Goal: Check status

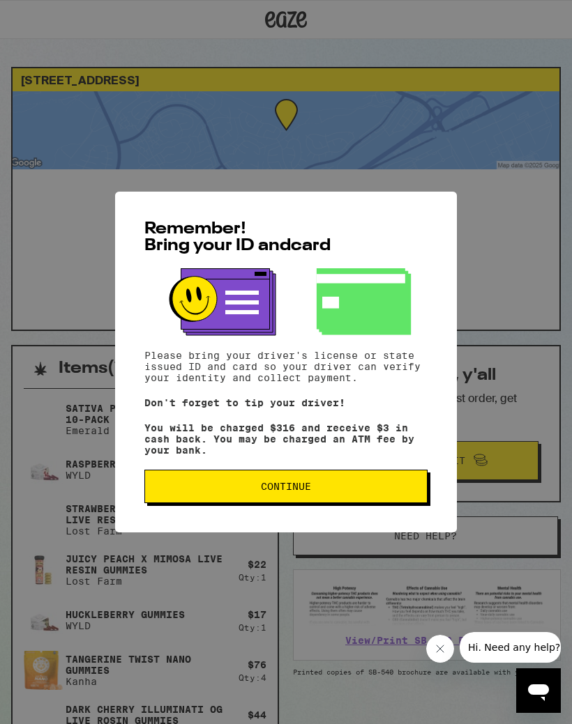
click at [412, 481] on button "Continue" at bounding box center [285, 486] width 283 height 33
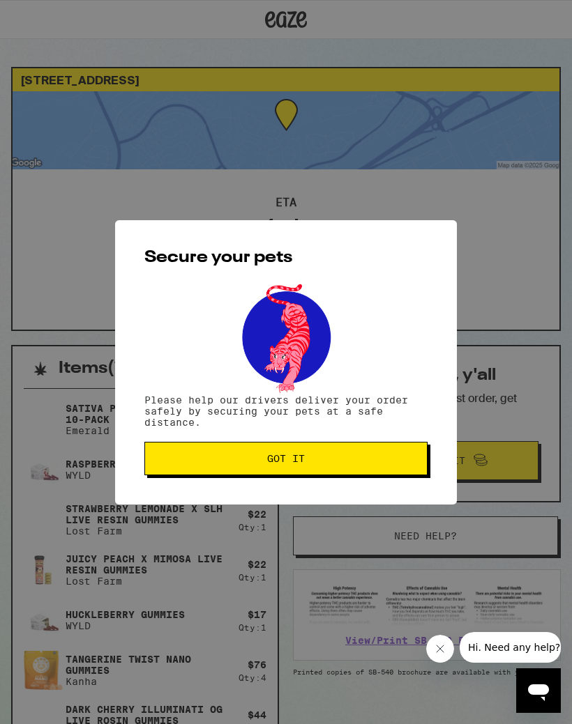
click at [422, 467] on button "Got it" at bounding box center [285, 458] width 283 height 33
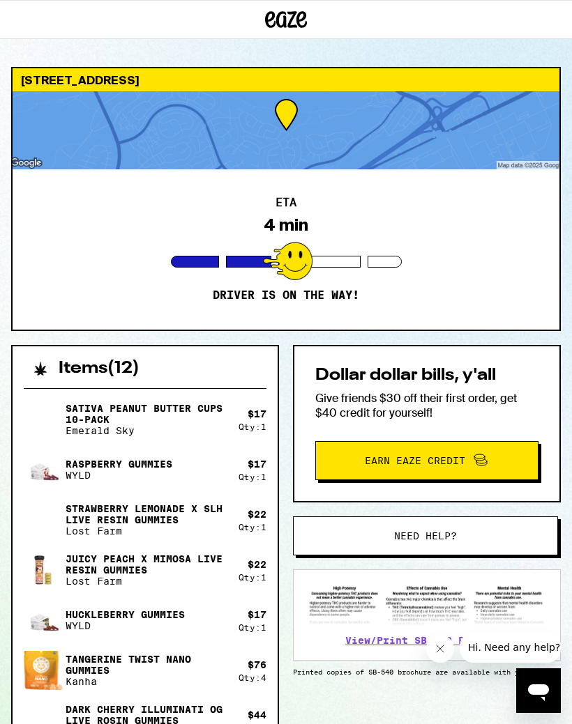
click at [504, 251] on div "ETA 4 min Driver is on the way!" at bounding box center [286, 249] width 546 height 160
click at [438, 116] on div at bounding box center [286, 130] width 546 height 78
click at [287, 107] on div at bounding box center [286, 130] width 546 height 78
click at [248, 161] on div at bounding box center [286, 130] width 546 height 78
click at [286, 250] on div at bounding box center [287, 261] width 49 height 38
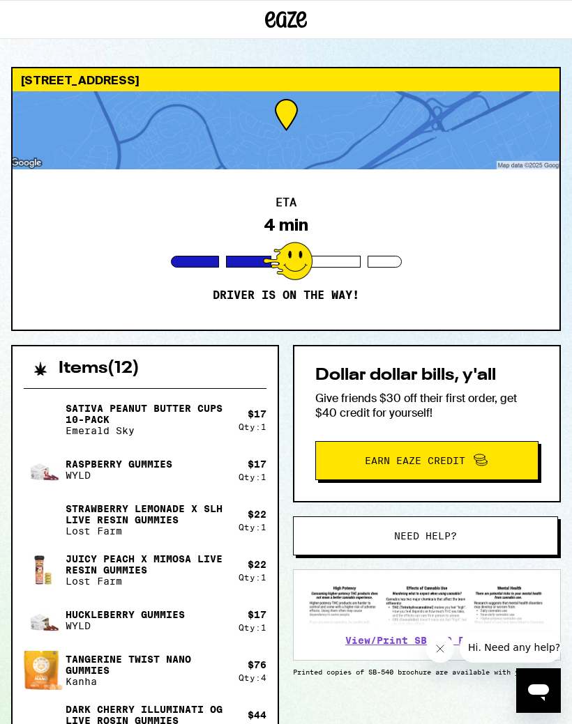
click at [304, 260] on div at bounding box center [287, 261] width 49 height 38
click at [303, 260] on div at bounding box center [287, 261] width 49 height 38
click at [482, 114] on div at bounding box center [286, 130] width 546 height 78
click at [464, 118] on div at bounding box center [286, 130] width 546 height 78
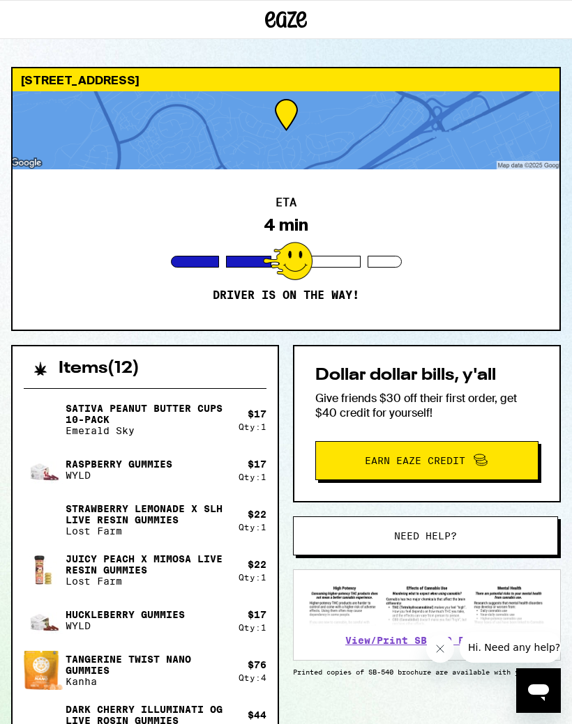
click at [171, 135] on div at bounding box center [286, 130] width 546 height 78
click at [285, 115] on div at bounding box center [286, 130] width 546 height 78
click at [305, 256] on div at bounding box center [287, 261] width 49 height 38
click at [526, 239] on div "ETA 4 min Driver is on the way!" at bounding box center [286, 249] width 546 height 160
click at [515, 84] on div "[STREET_ADDRESS]" at bounding box center [286, 79] width 546 height 23
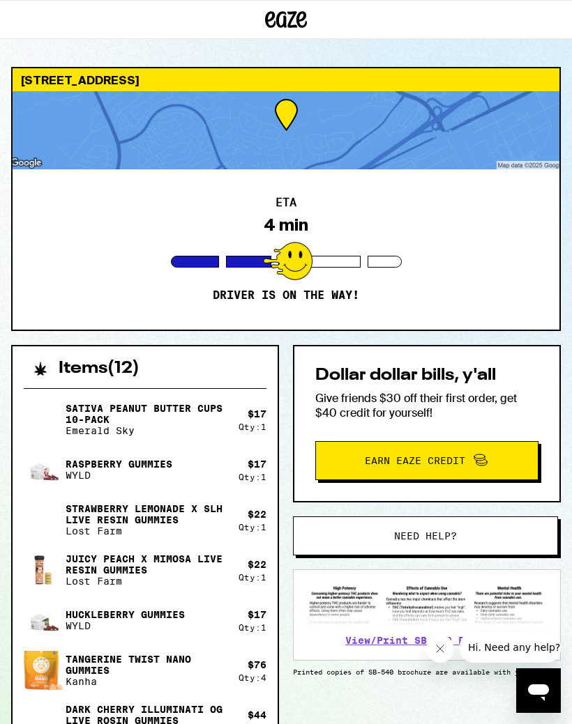
click at [521, 99] on div at bounding box center [286, 130] width 546 height 78
click at [509, 116] on div at bounding box center [286, 130] width 546 height 78
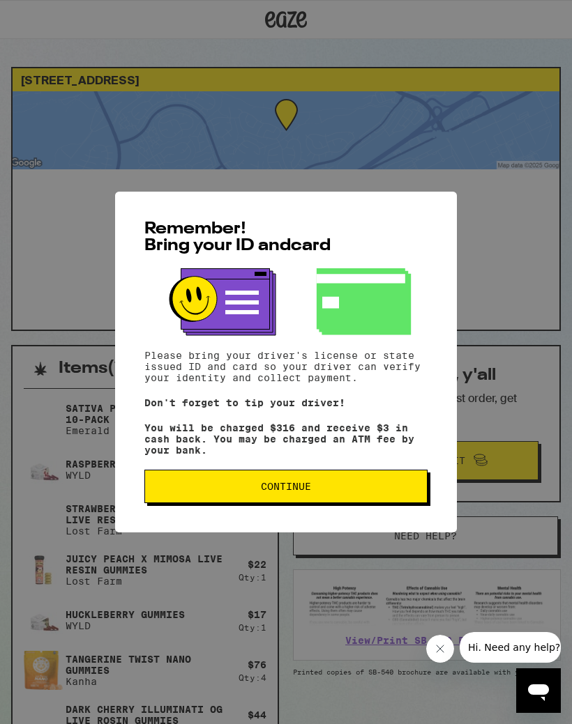
click at [346, 491] on span "Continue" at bounding box center [285, 487] width 259 height 10
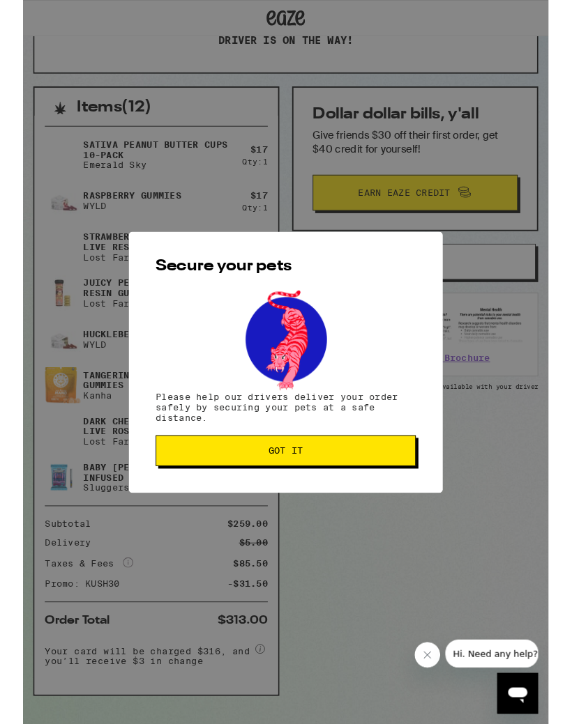
scroll to position [287, 0]
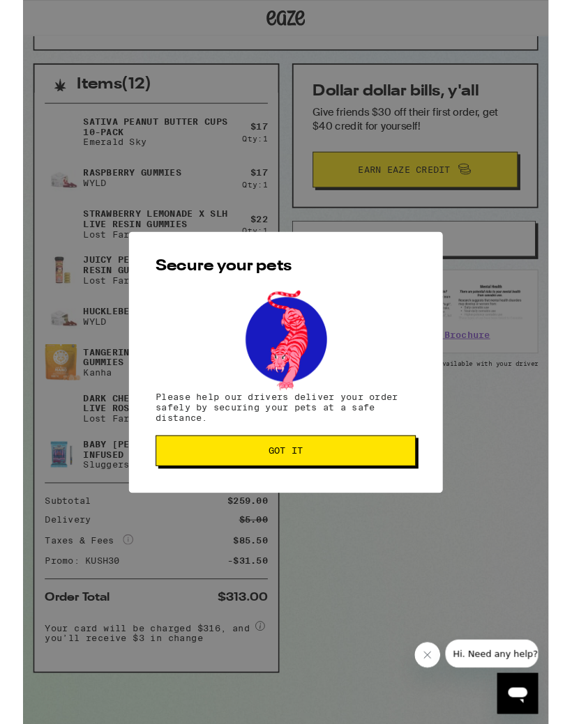
click at [404, 487] on button "Got it" at bounding box center [285, 490] width 283 height 33
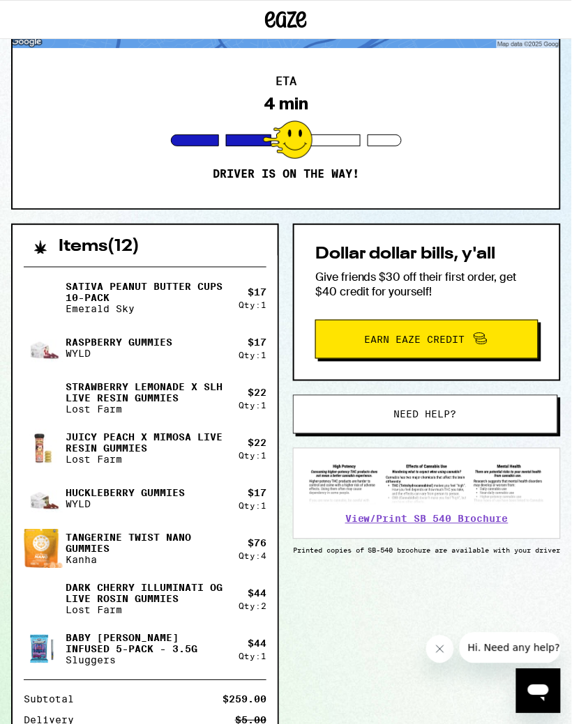
scroll to position [0, 0]
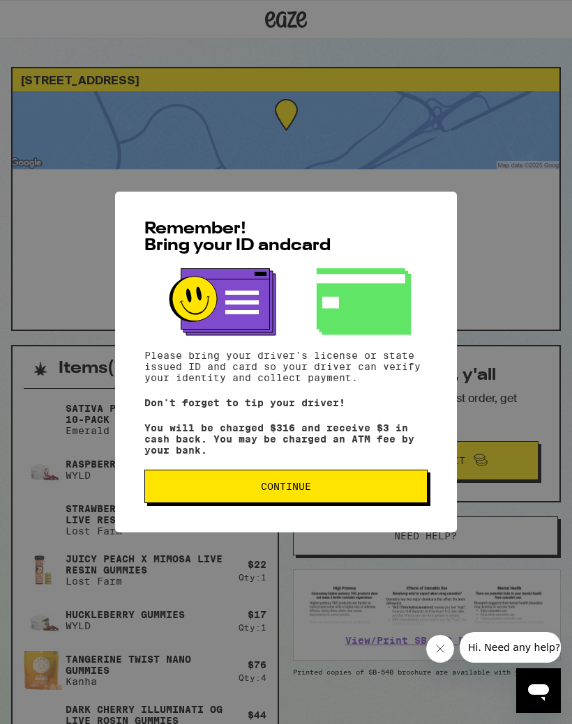
click at [398, 485] on button "Continue" at bounding box center [285, 486] width 283 height 33
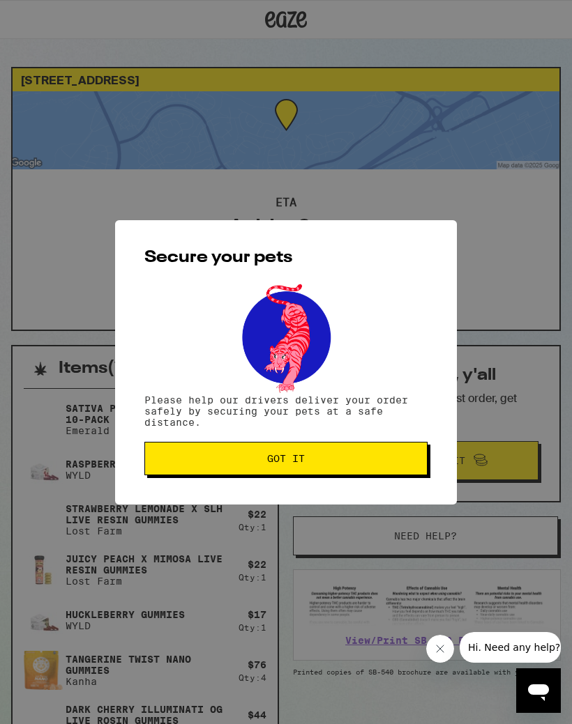
click at [403, 450] on button "Got it" at bounding box center [285, 458] width 283 height 33
